Goal: Task Accomplishment & Management: Use online tool/utility

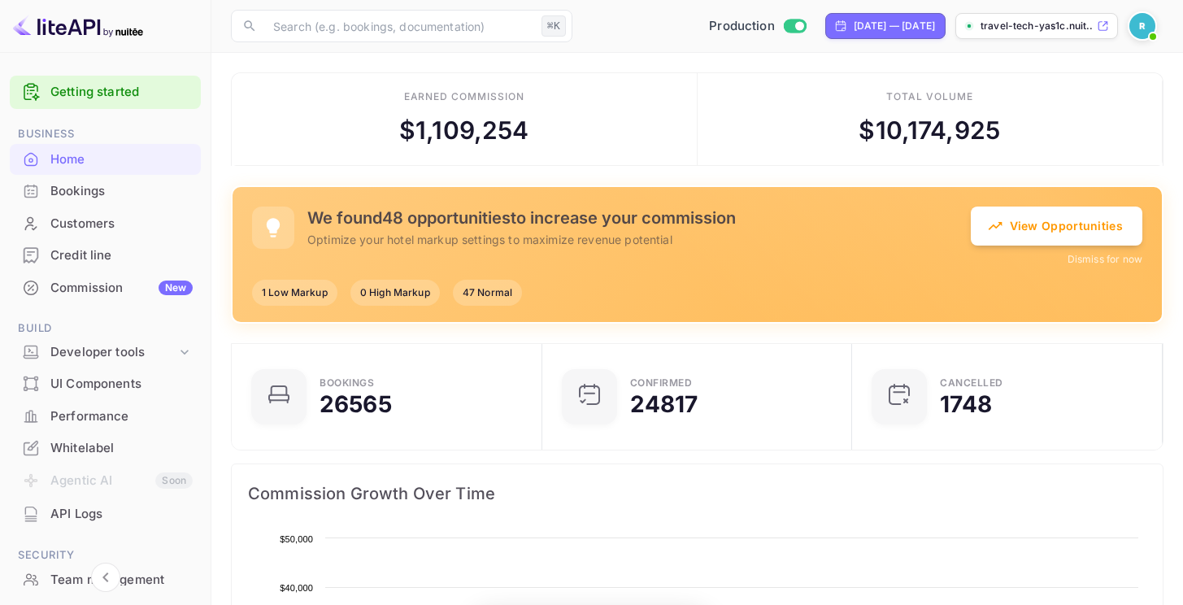
scroll to position [13, 13]
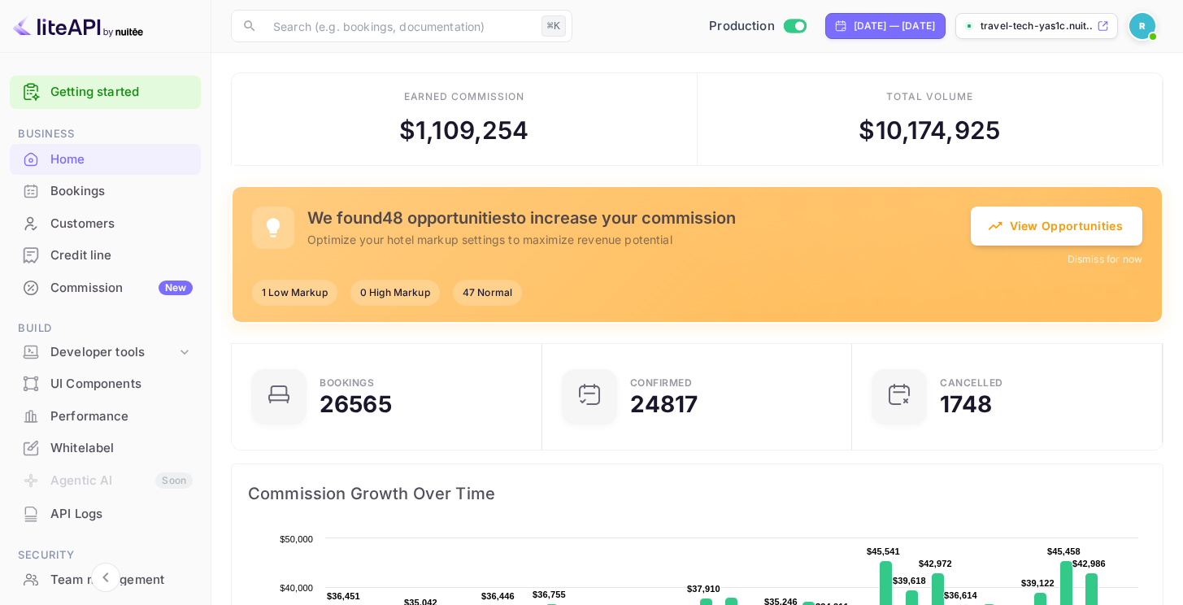
click at [124, 289] on div "Commission New" at bounding box center [121, 288] width 142 height 19
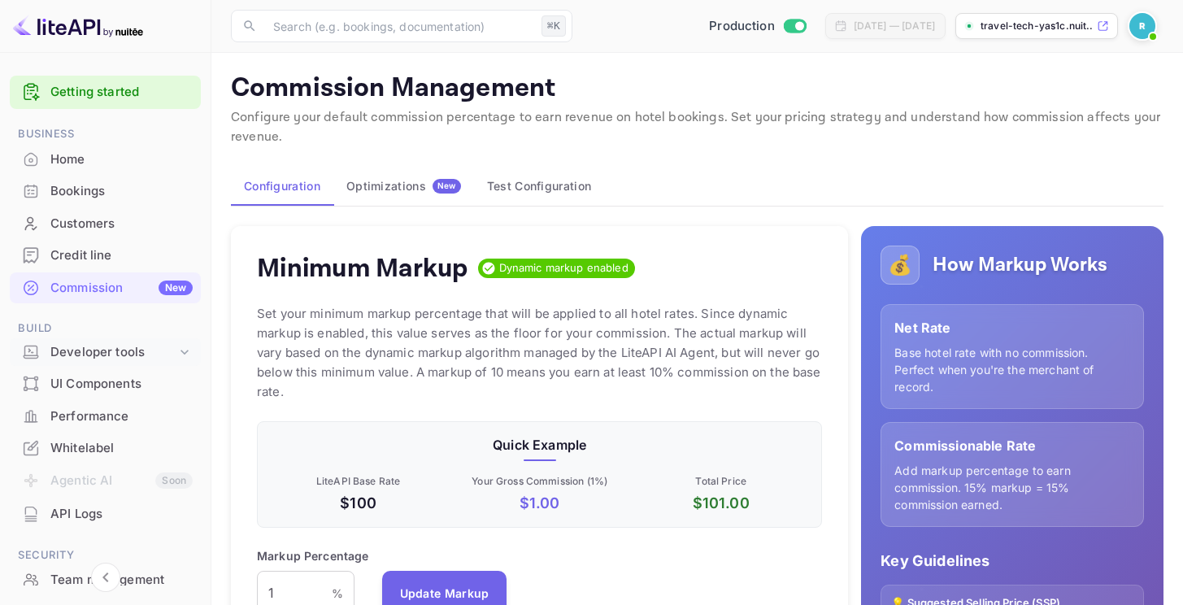
click at [103, 349] on div "Developer tools" at bounding box center [113, 352] width 126 height 19
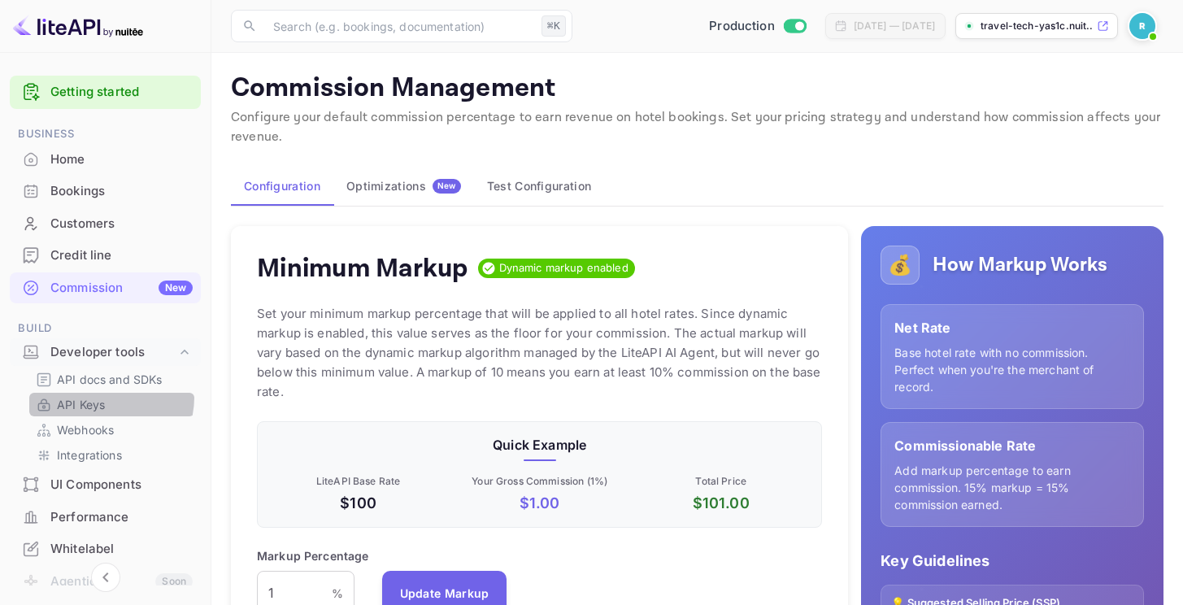
click at [102, 397] on p "API Keys" at bounding box center [81, 404] width 48 height 17
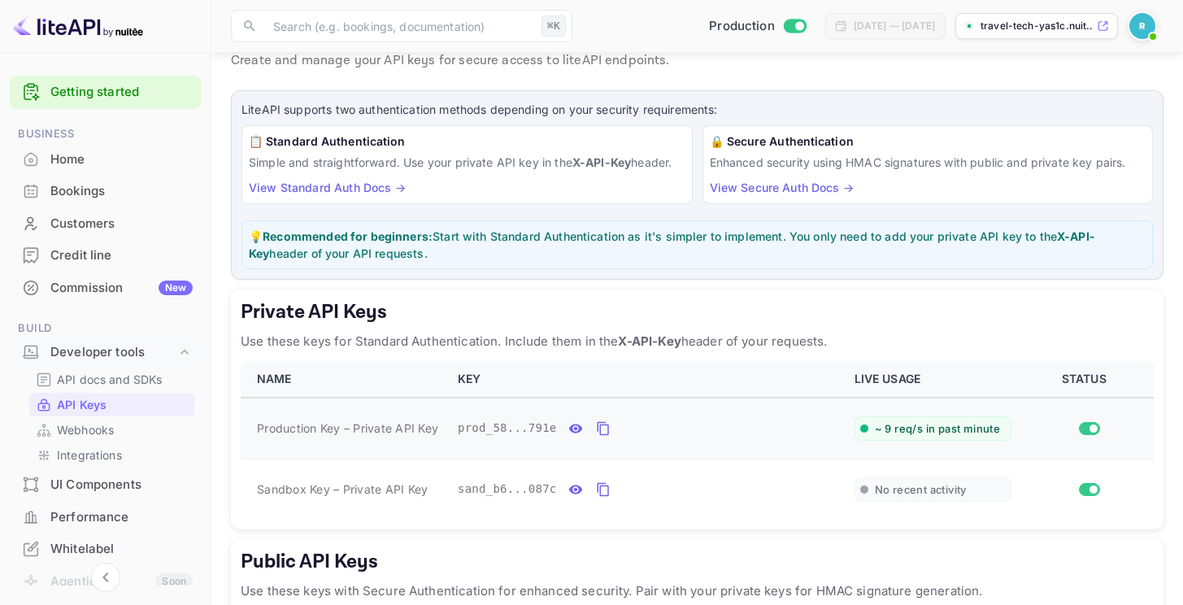
scroll to position [117, 0]
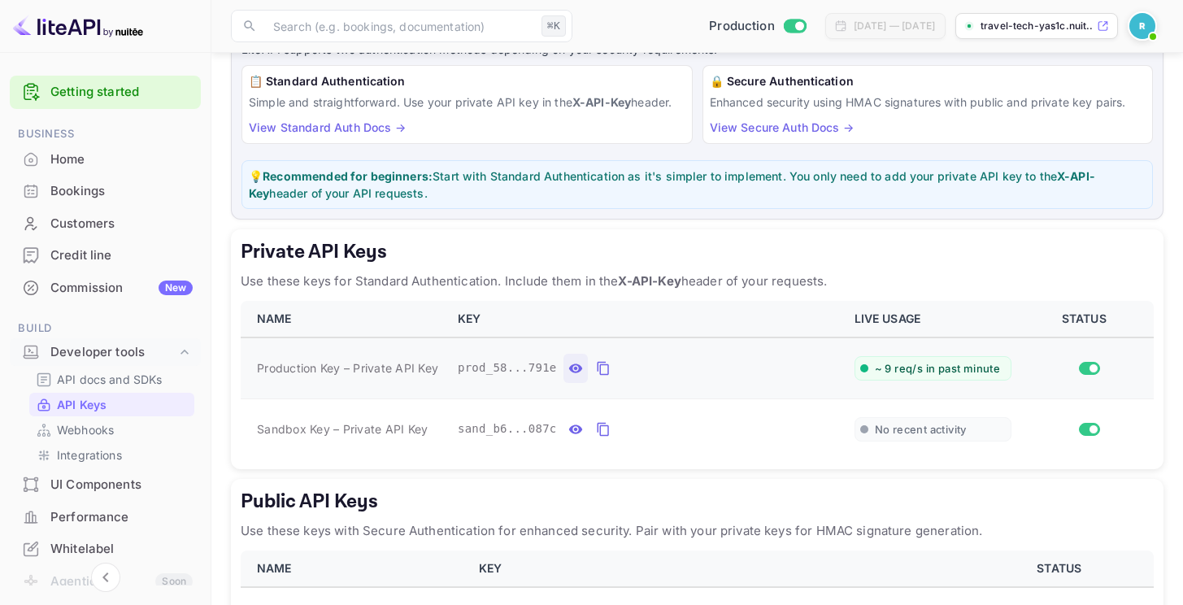
click at [584, 371] on button "private api keys table" at bounding box center [575, 368] width 24 height 29
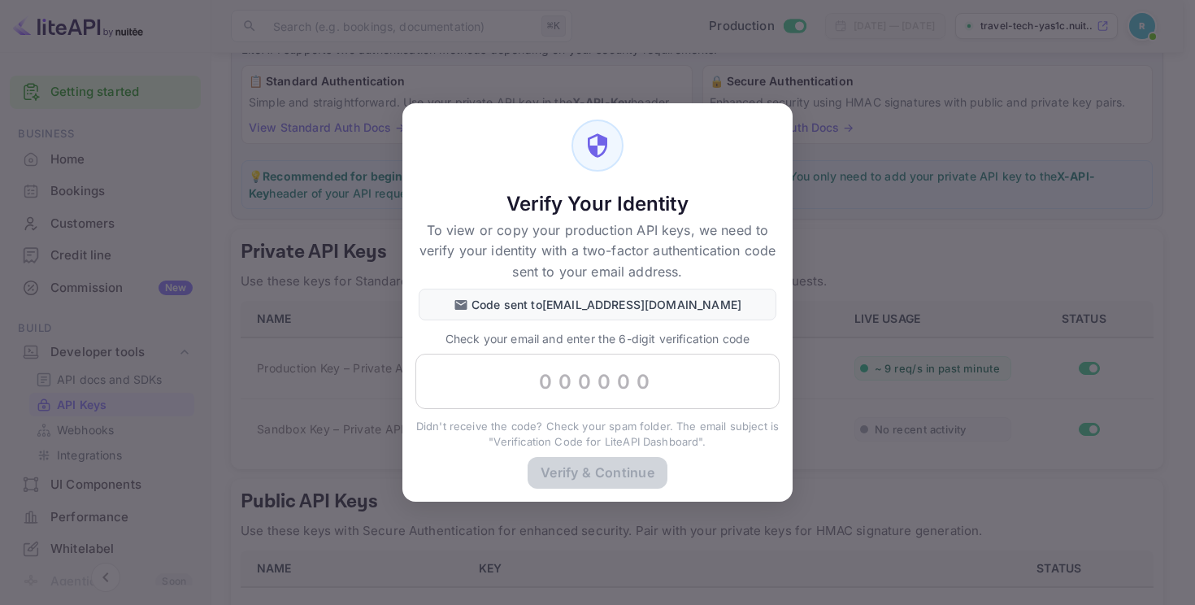
drag, startPoint x: 879, startPoint y: 323, endPoint x: 782, endPoint y: 345, distance: 99.4
click at [878, 323] on div "Verify Your Identity To view or copy your production API keys, we need to verif…" at bounding box center [597, 302] width 1195 height 605
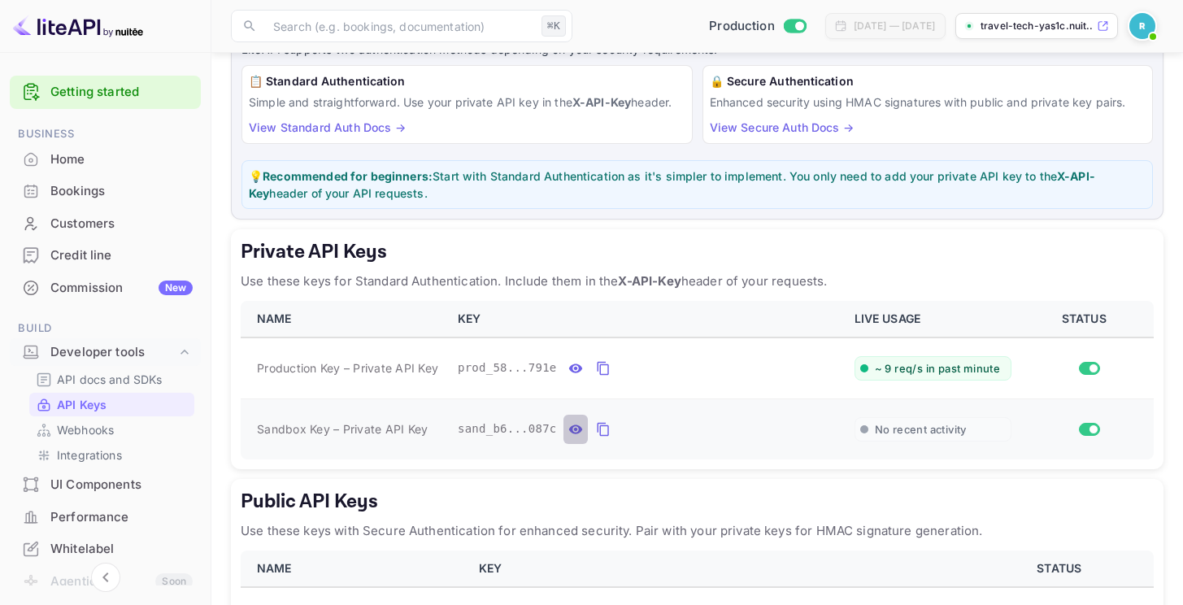
click at [575, 432] on icon "private api keys table" at bounding box center [575, 429] width 15 height 20
click at [766, 428] on icon "private api keys table" at bounding box center [765, 428] width 13 height 11
click at [741, 264] on h5 "Private API Keys" at bounding box center [697, 252] width 913 height 26
click at [110, 290] on div "Commission New" at bounding box center [121, 288] width 142 height 19
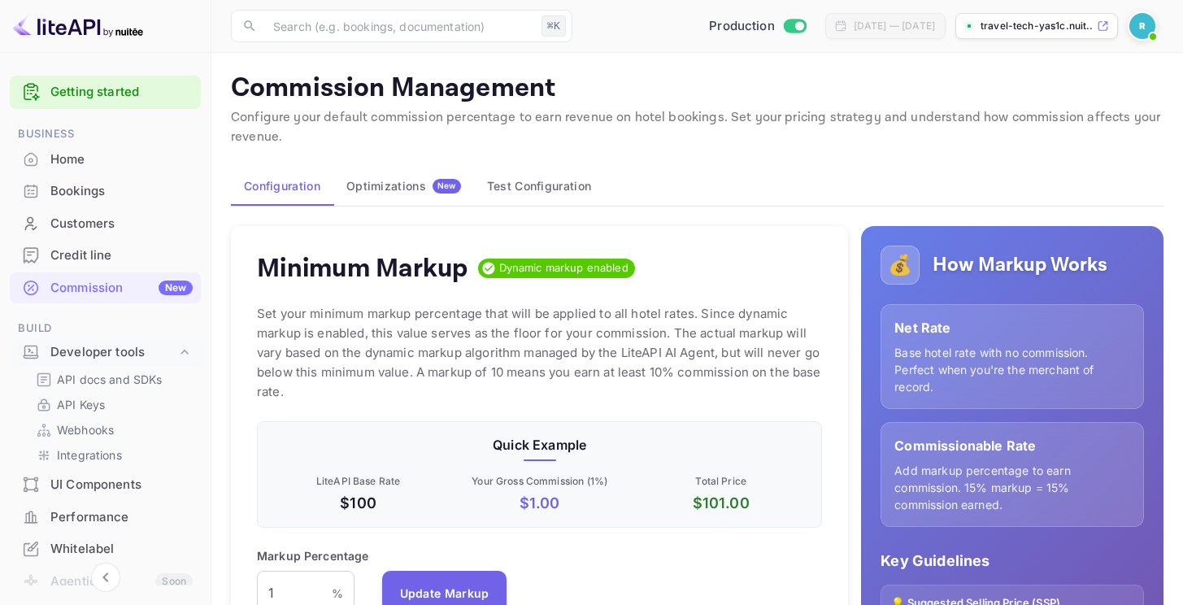
click at [418, 193] on button "Optimizations New" at bounding box center [403, 186] width 141 height 39
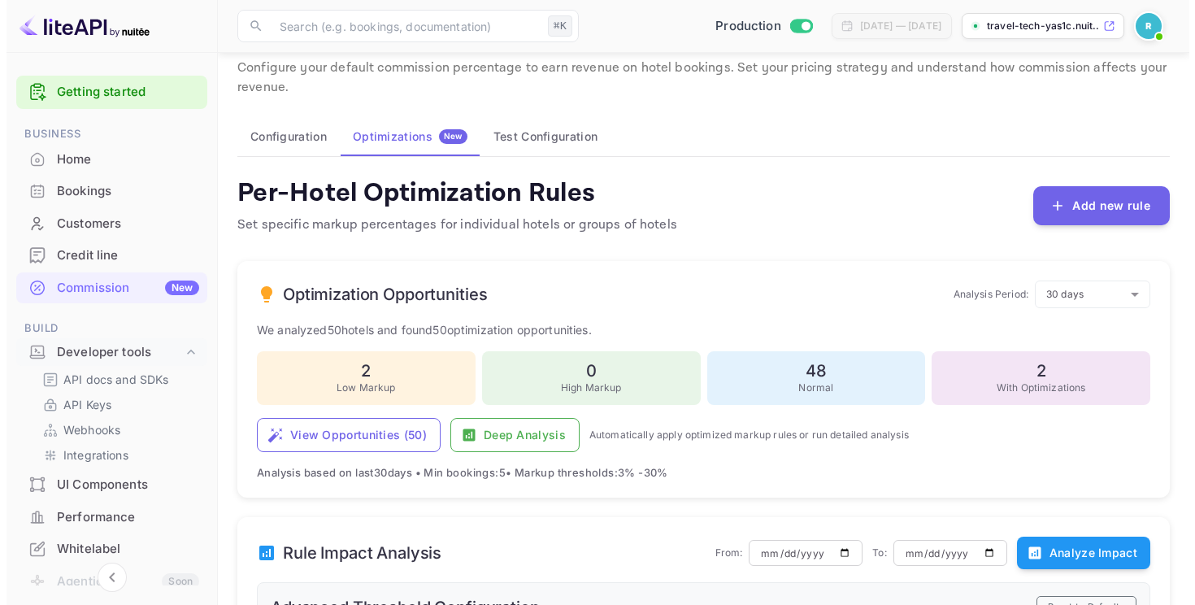
scroll to position [103, 0]
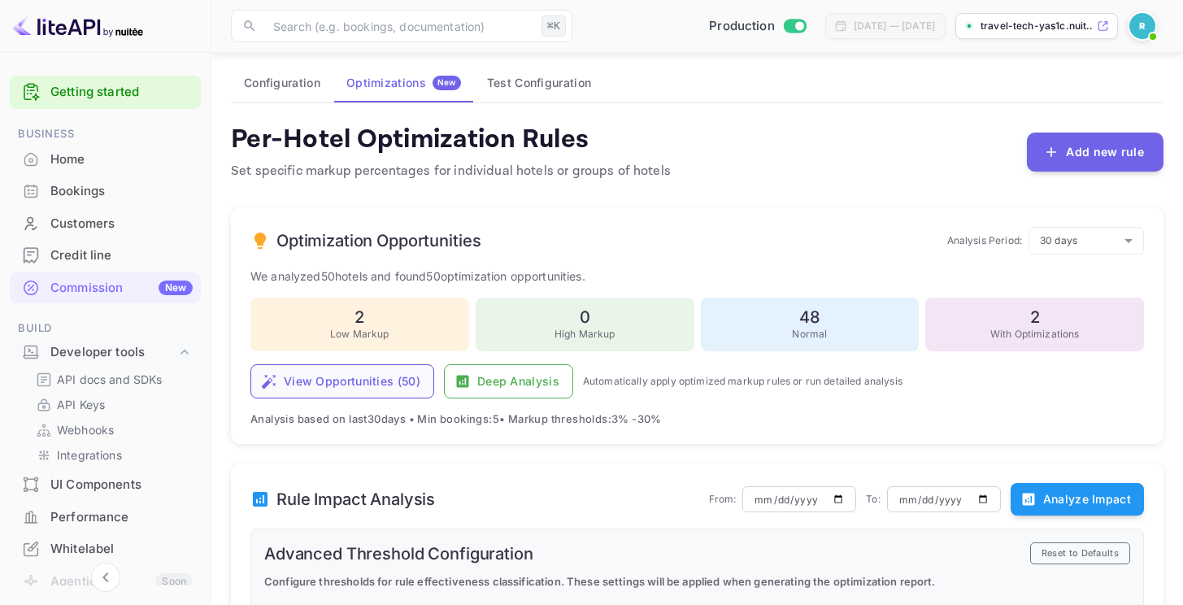
click at [356, 380] on button "View Opportunities ( 50 )" at bounding box center [342, 381] width 184 height 34
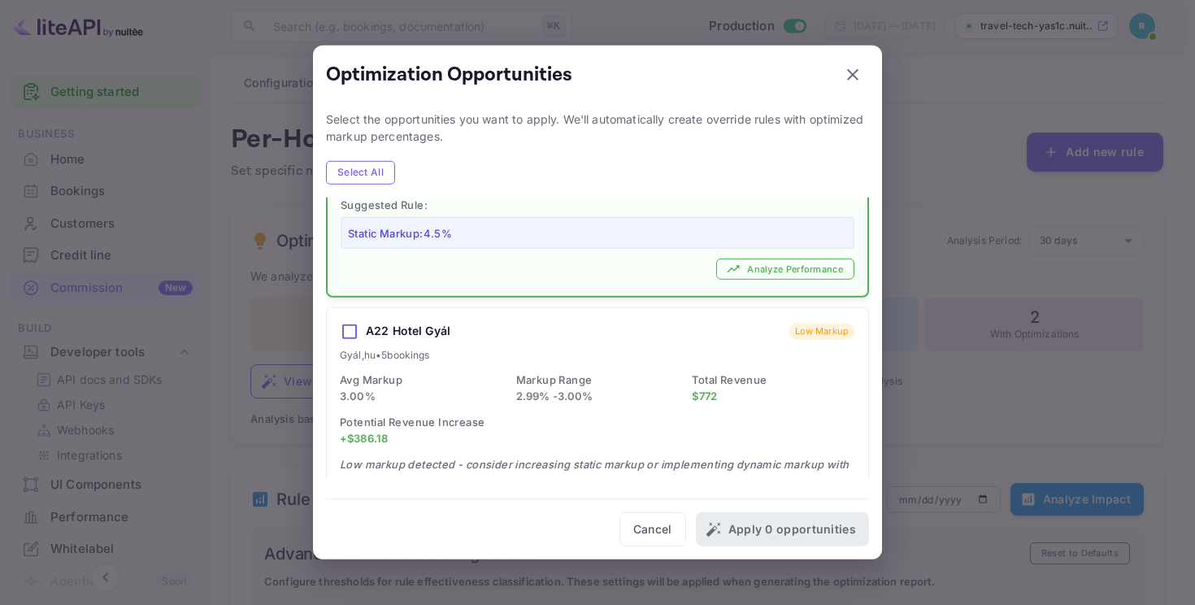
scroll to position [186, 0]
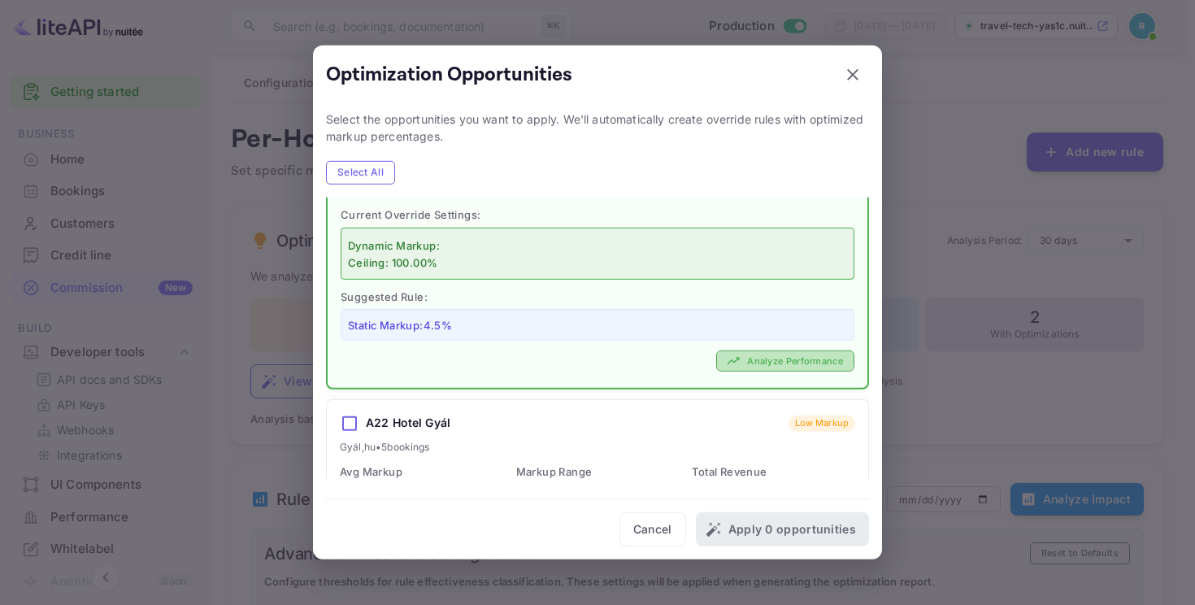
click at [768, 360] on button "Analyze Performance" at bounding box center [785, 360] width 138 height 22
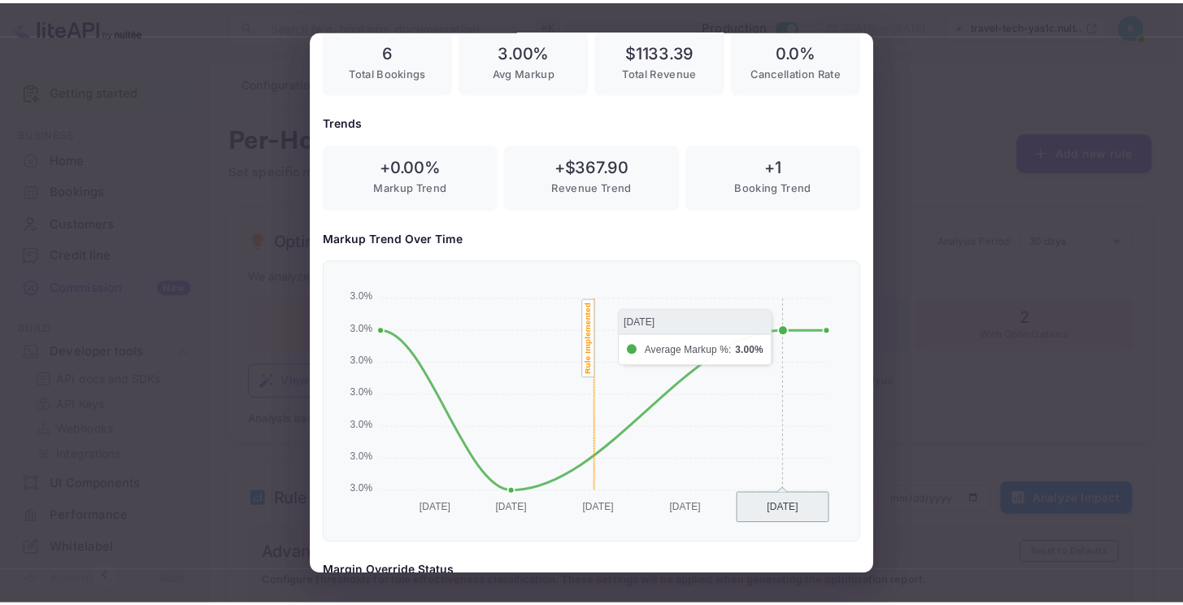
scroll to position [0, 0]
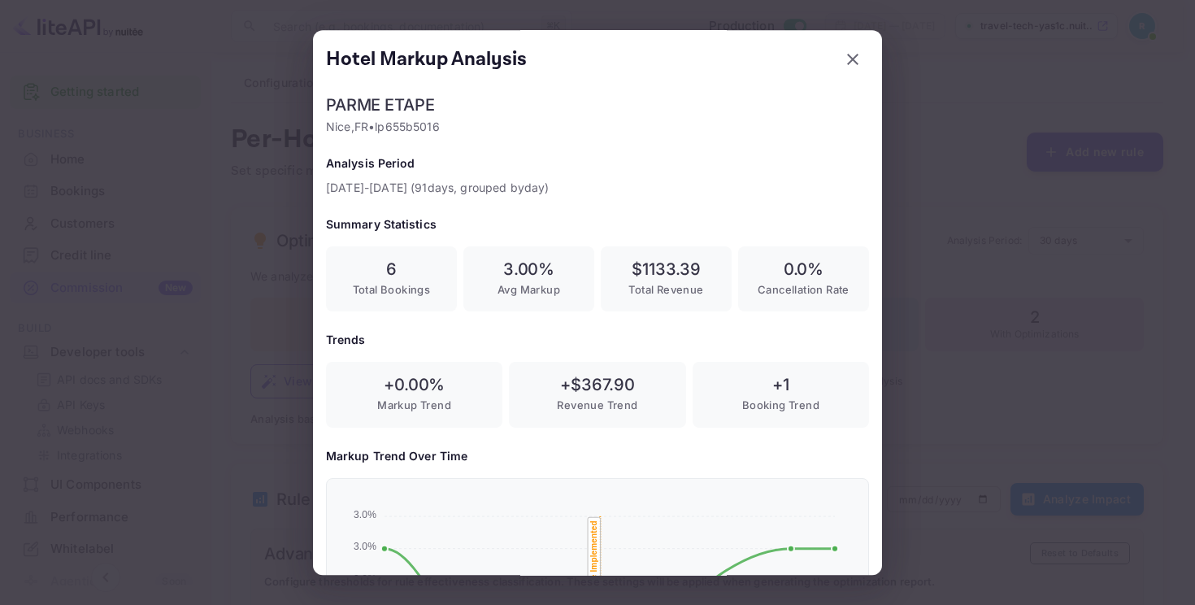
click at [953, 293] on div at bounding box center [597, 302] width 1195 height 605
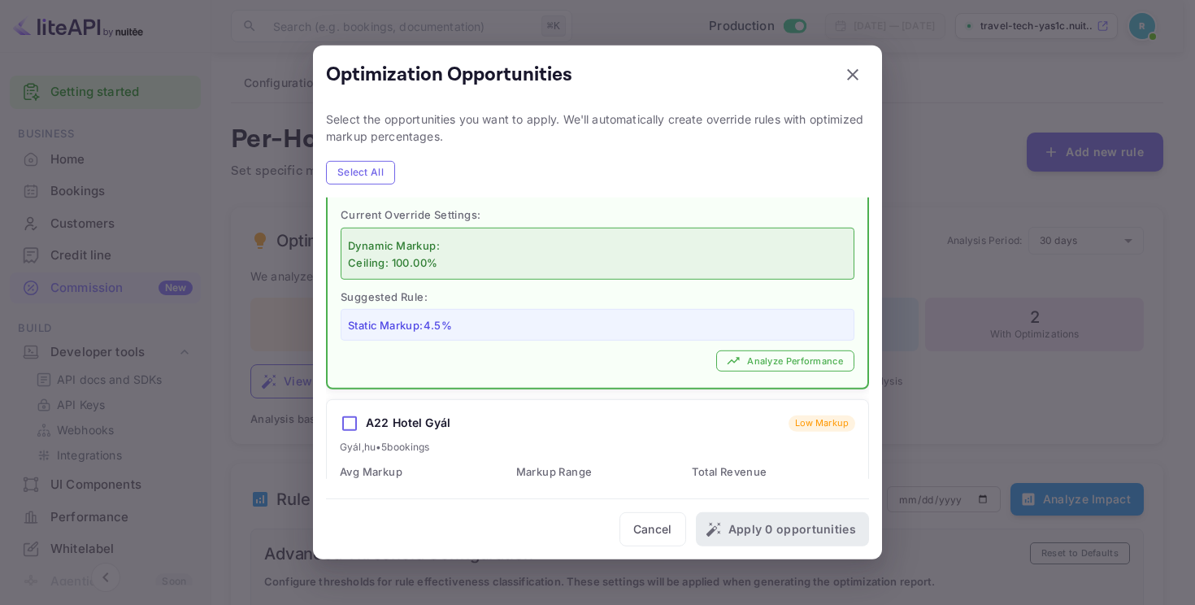
click at [989, 307] on div at bounding box center [597, 302] width 1195 height 605
